Goal: Information Seeking & Learning: Learn about a topic

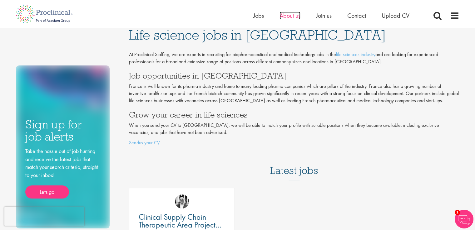
click at [294, 17] on span "About us" at bounding box center [290, 16] width 21 height 8
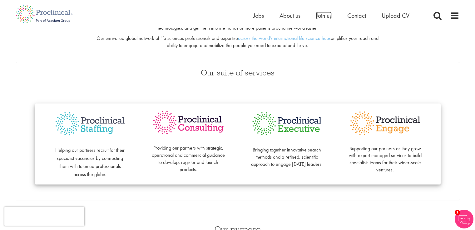
scroll to position [79, 0]
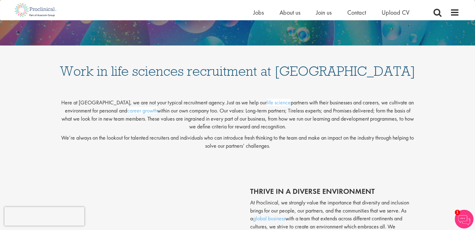
scroll to position [101, 0]
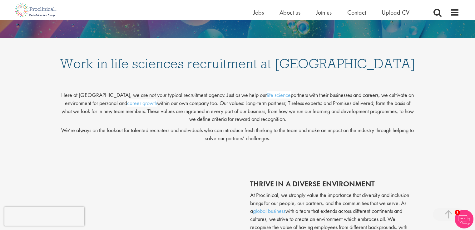
drag, startPoint x: 479, startPoint y: 42, endPoint x: 474, endPoint y: 71, distance: 29.0
